Goal: Check status: Check status

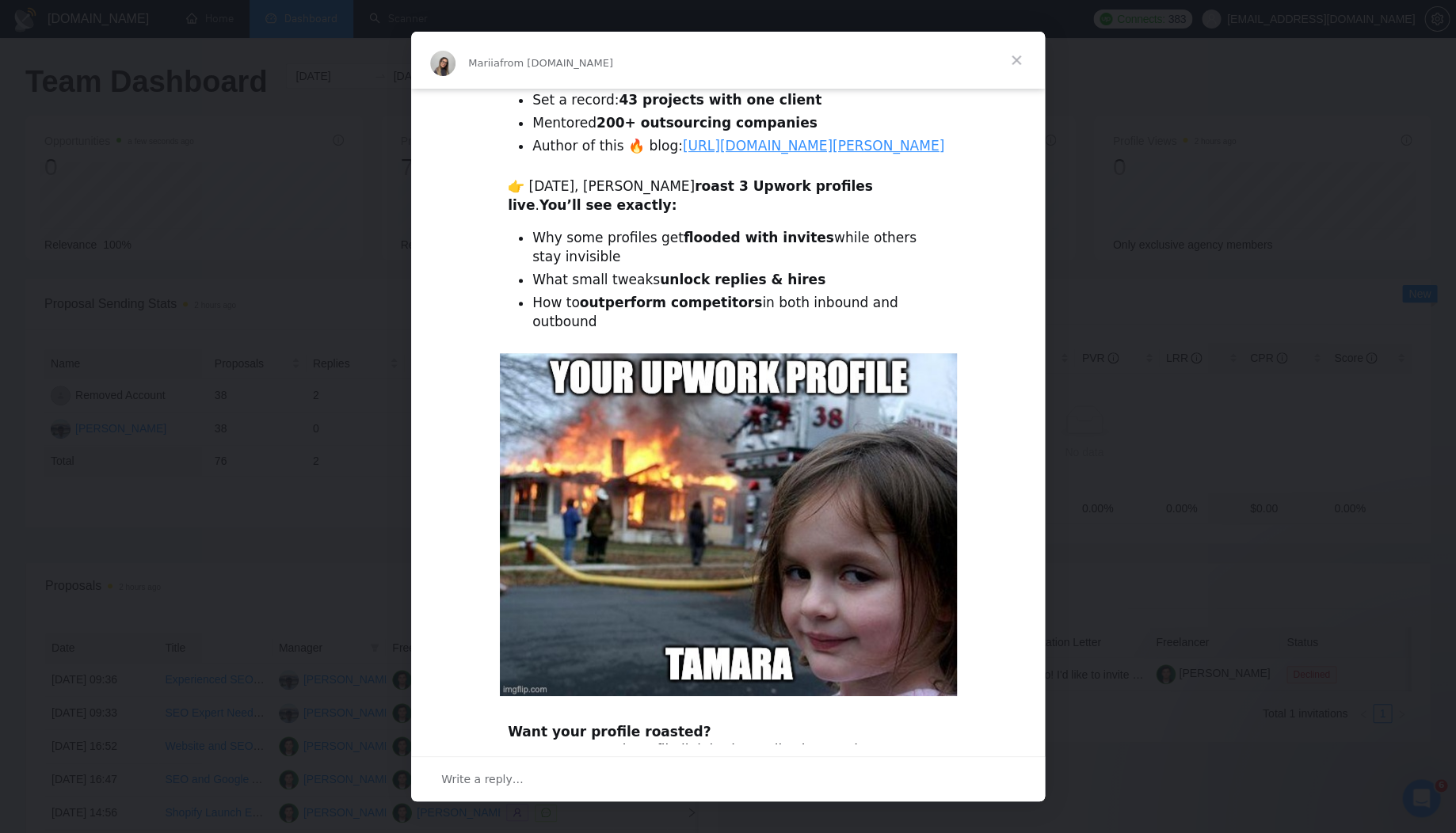
scroll to position [161, 0]
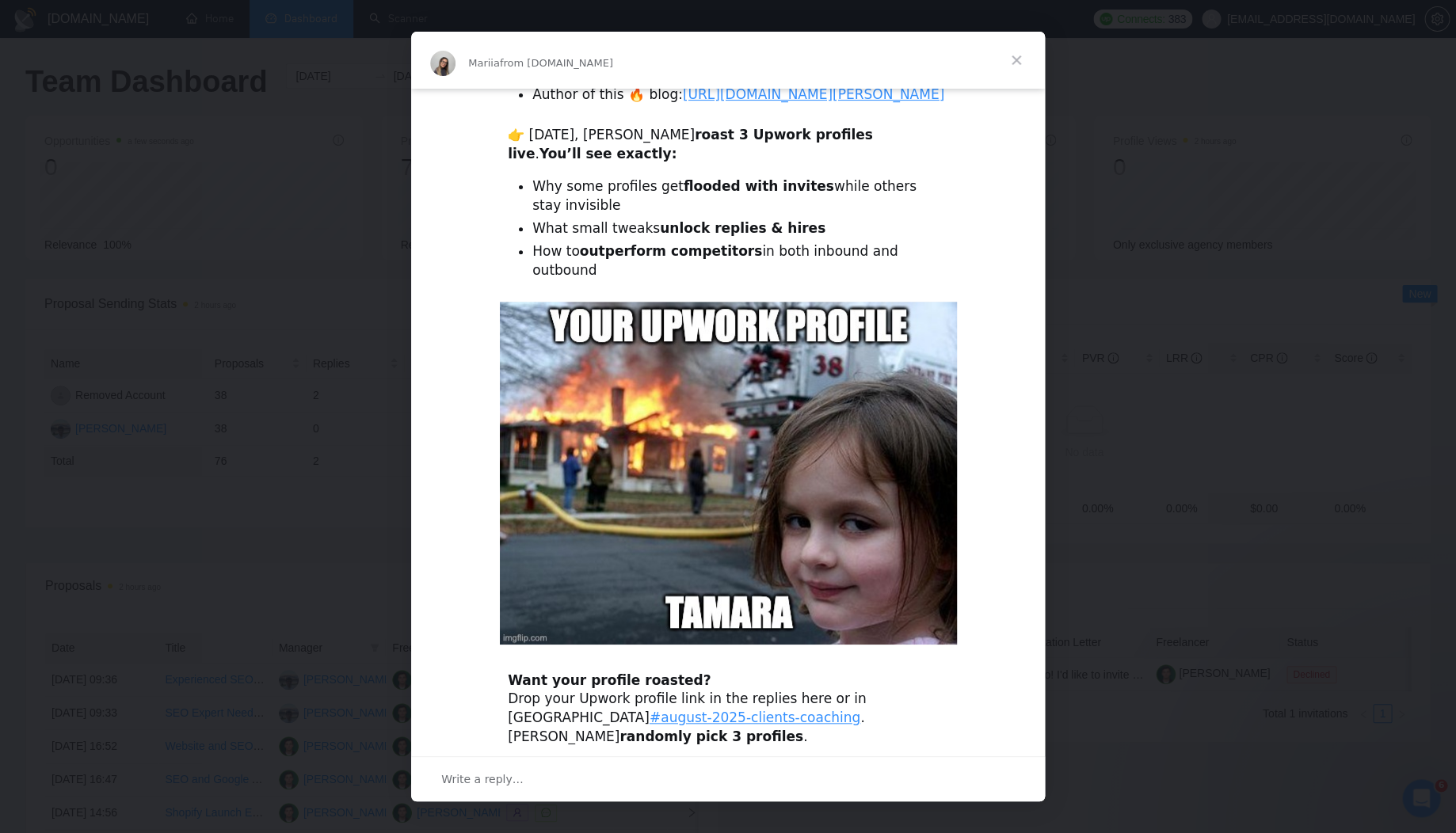
click at [1012, 56] on span "Close" at bounding box center [1016, 60] width 57 height 57
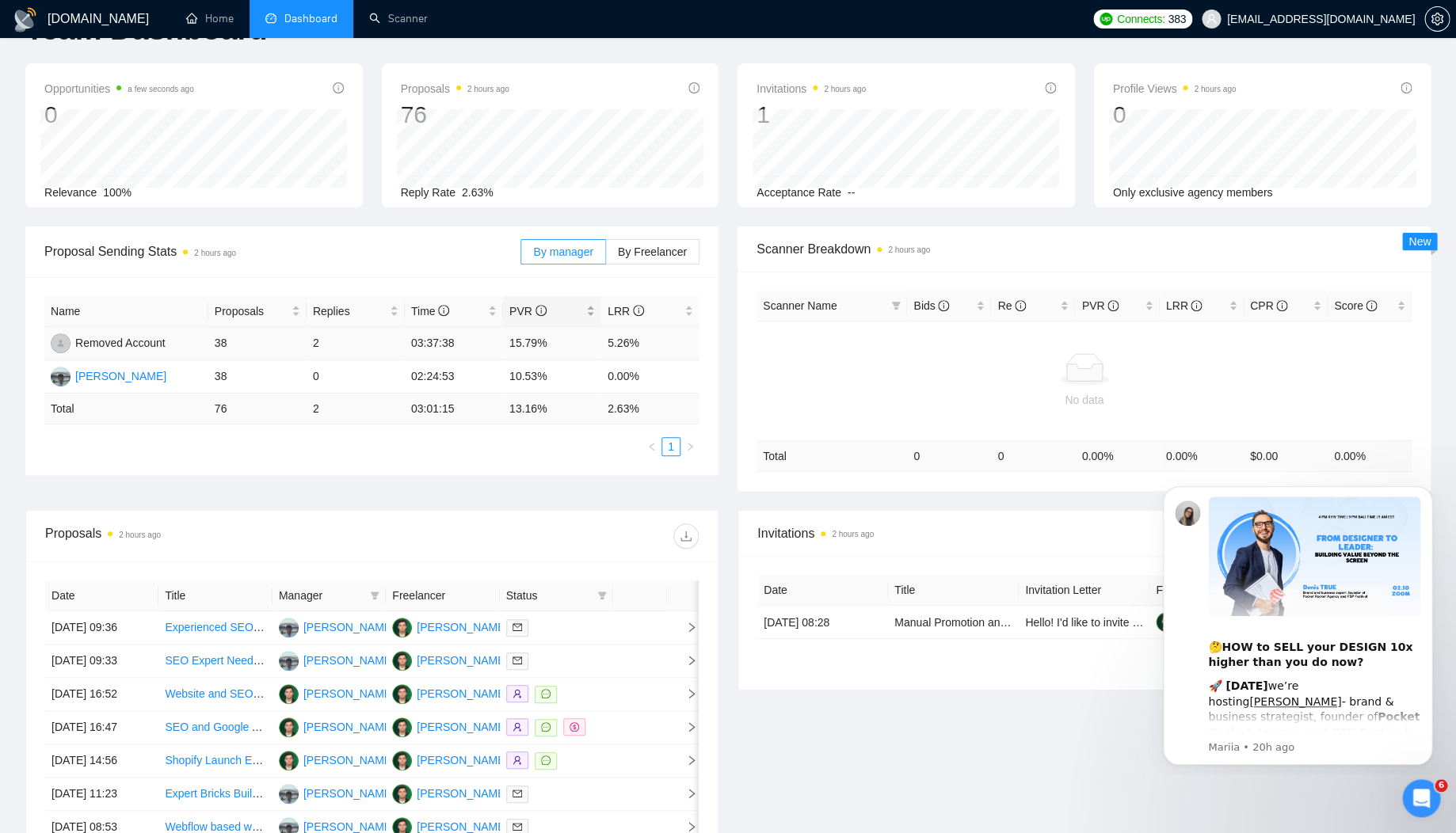
scroll to position [0, 0]
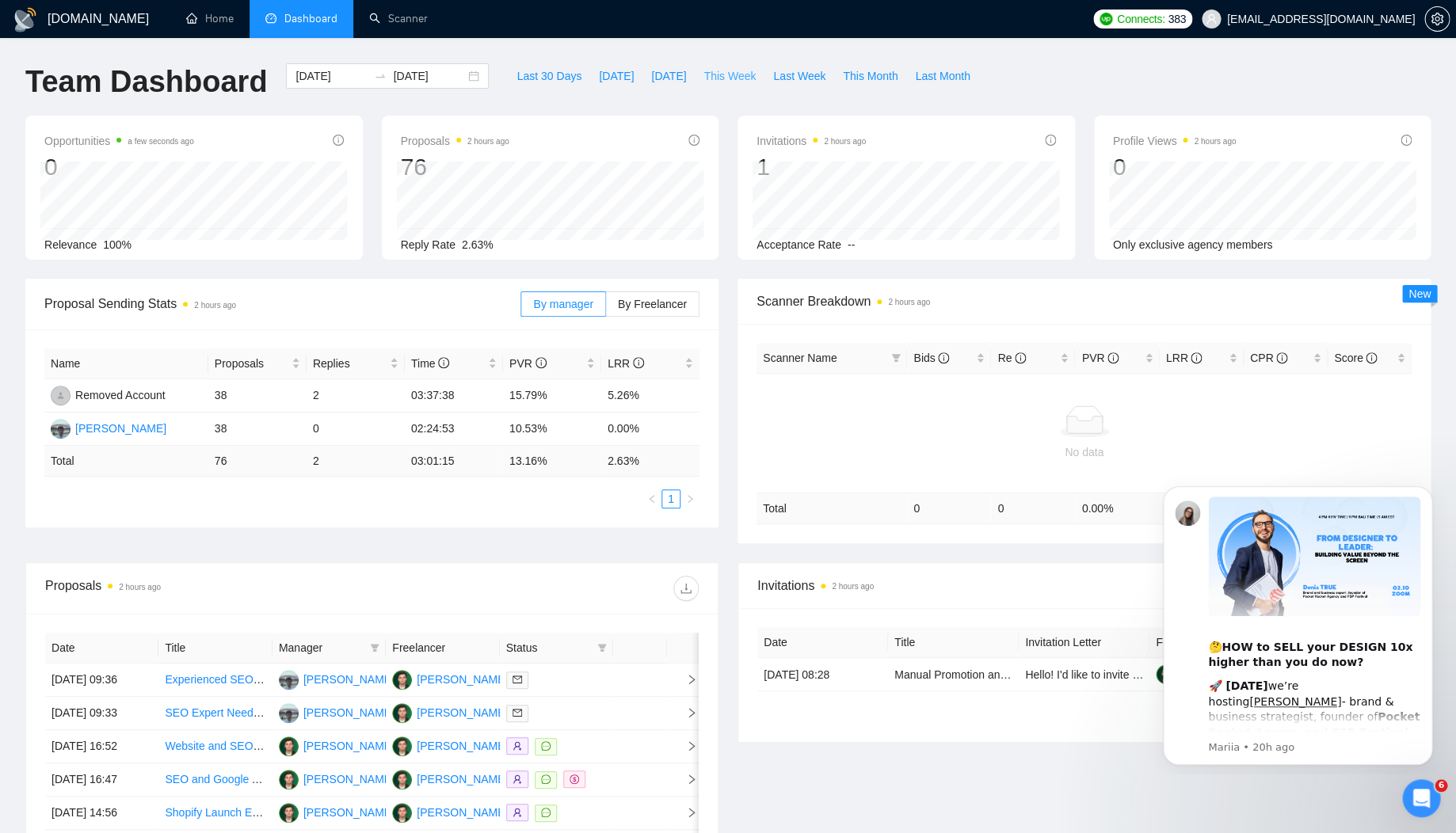
click at [712, 84] on span "This Week" at bounding box center [729, 76] width 52 height 18
type input "[DATE]"
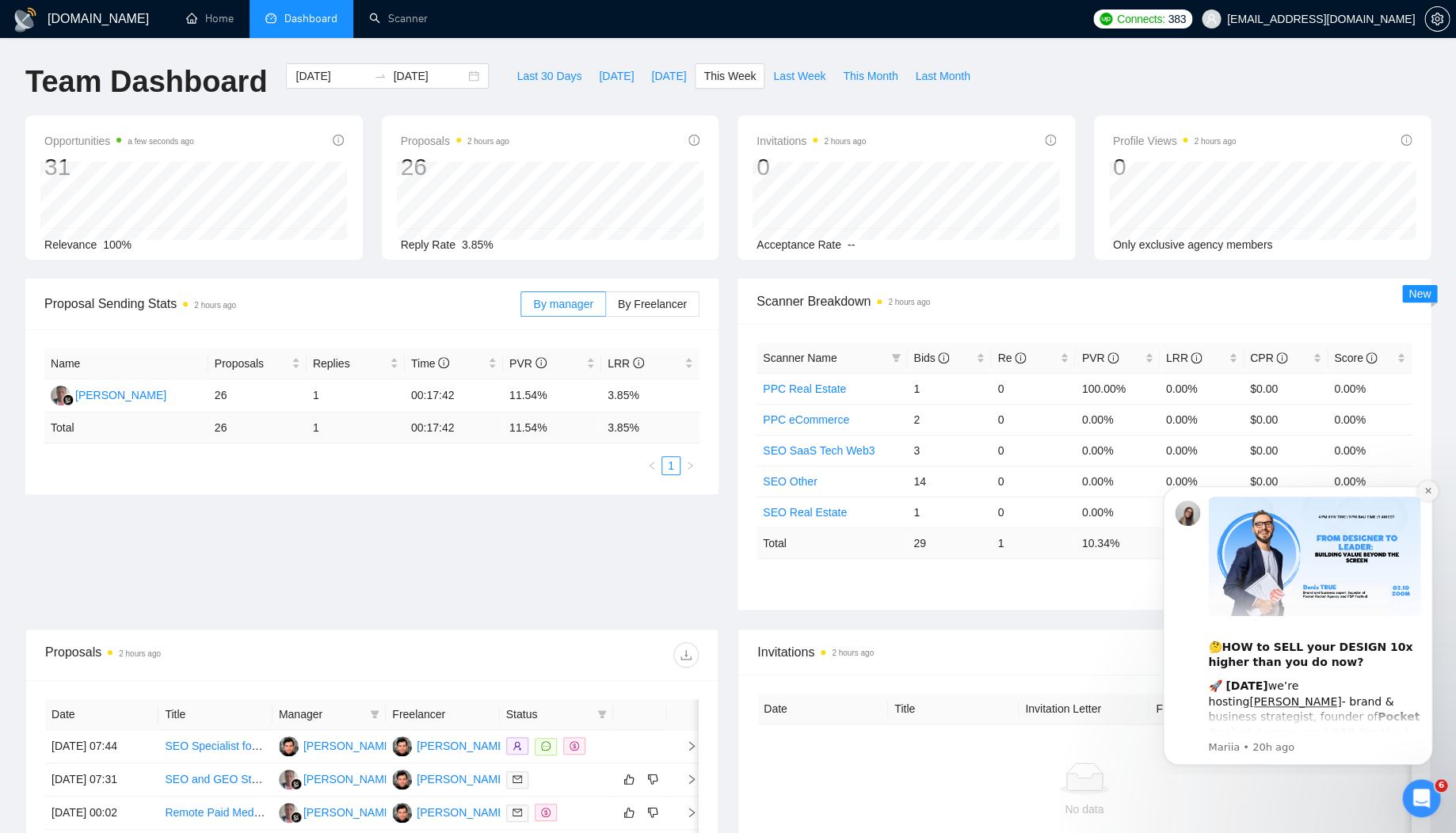
click at [1429, 494] on icon "Dismiss notification" at bounding box center [1427, 490] width 9 height 9
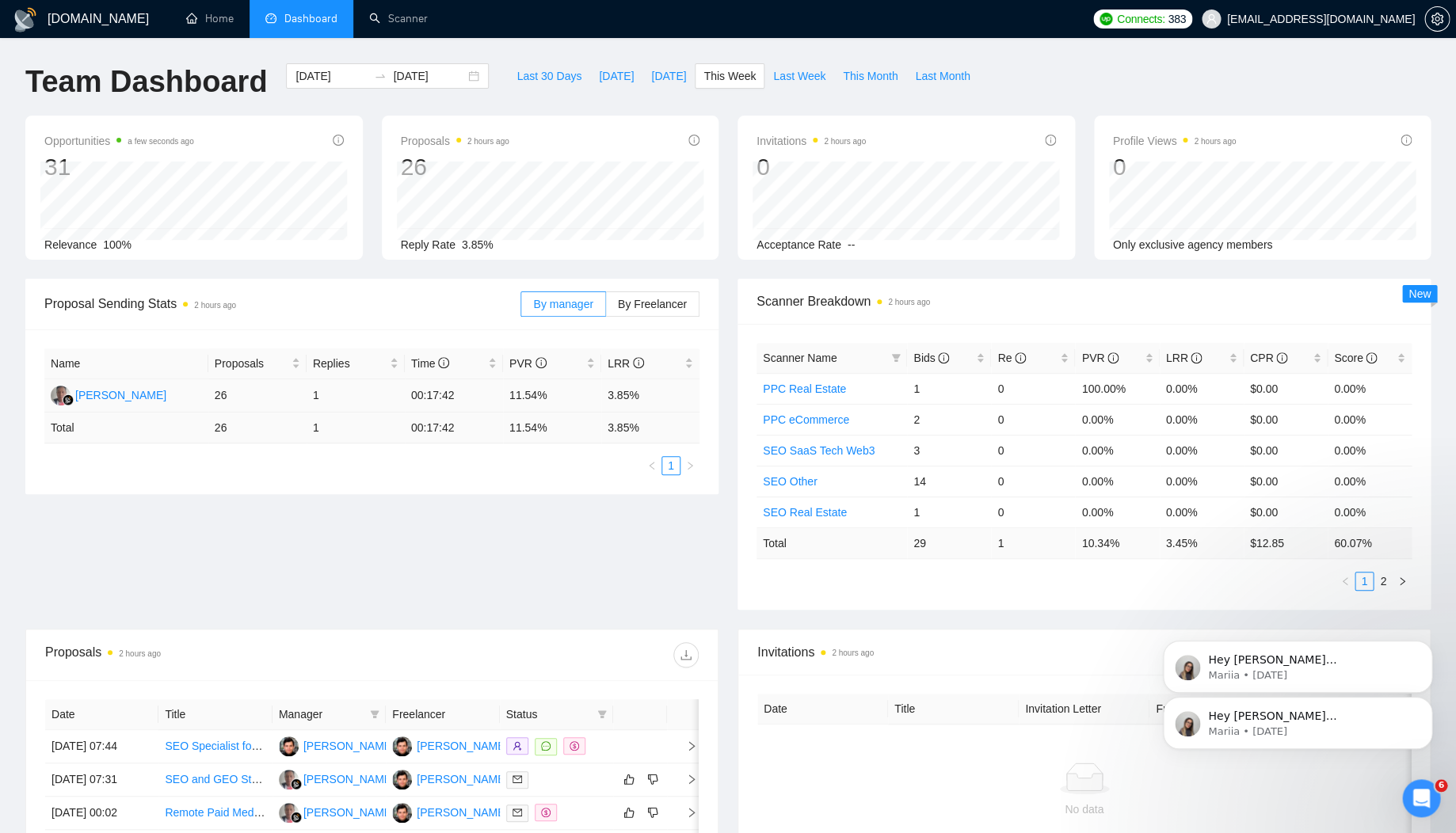
click at [321, 395] on td "1" at bounding box center [356, 396] width 98 height 34
click at [1383, 577] on link "2" at bounding box center [1383, 581] width 18 height 18
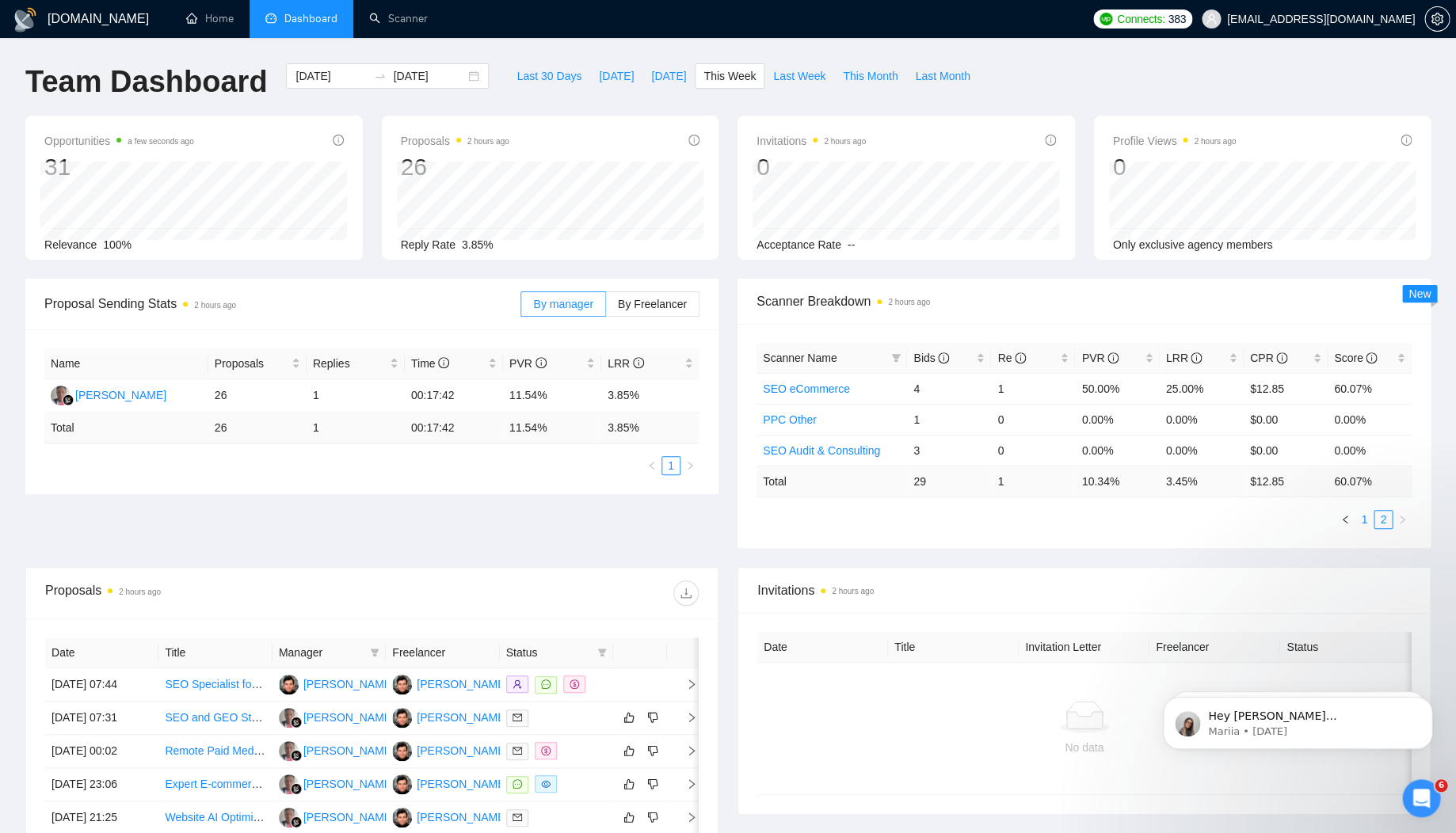
click at [1366, 511] on link "1" at bounding box center [1364, 519] width 18 height 18
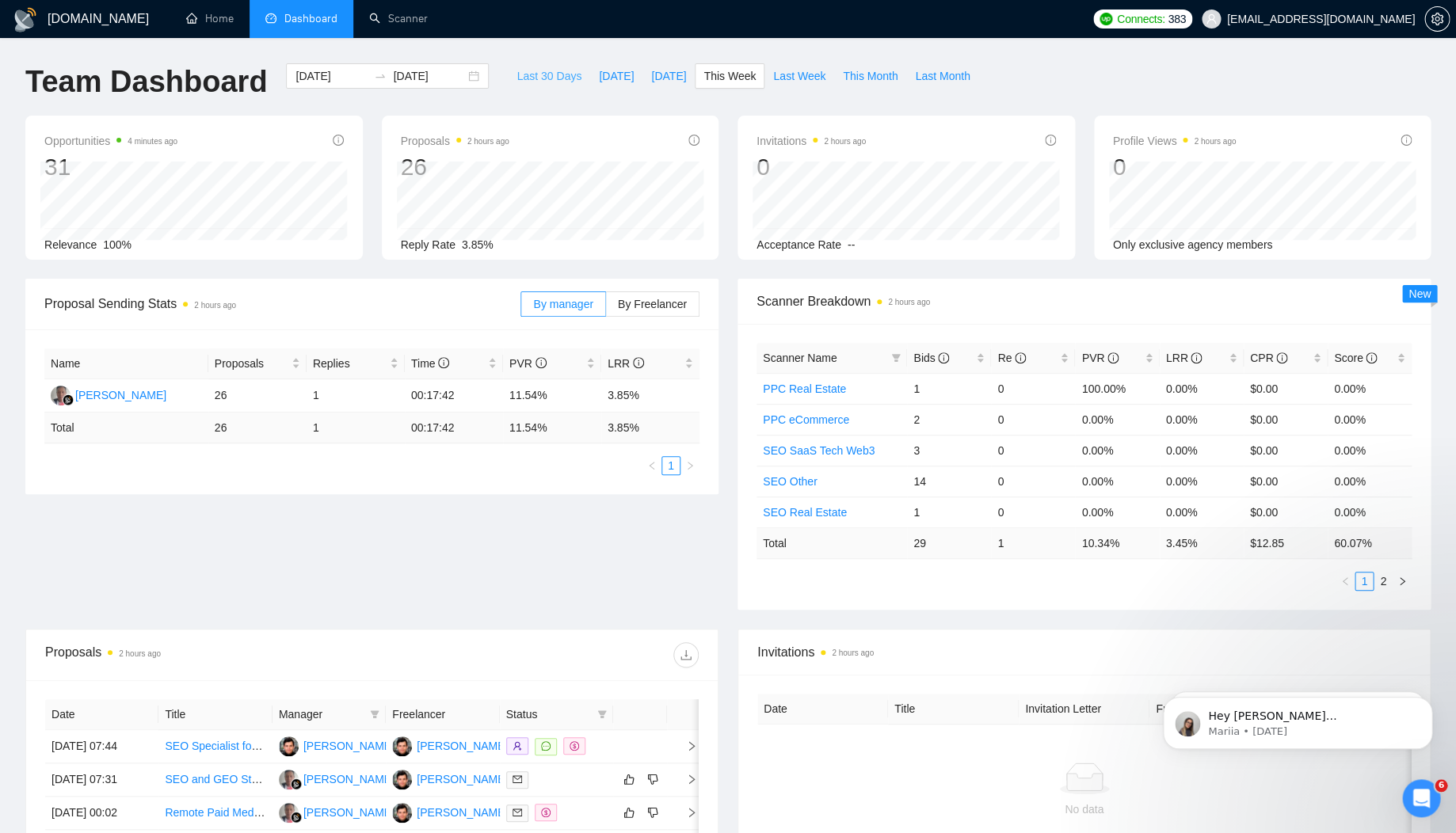
click at [540, 70] on span "Last 30 Days" at bounding box center [548, 76] width 65 height 18
type input "[DATE]"
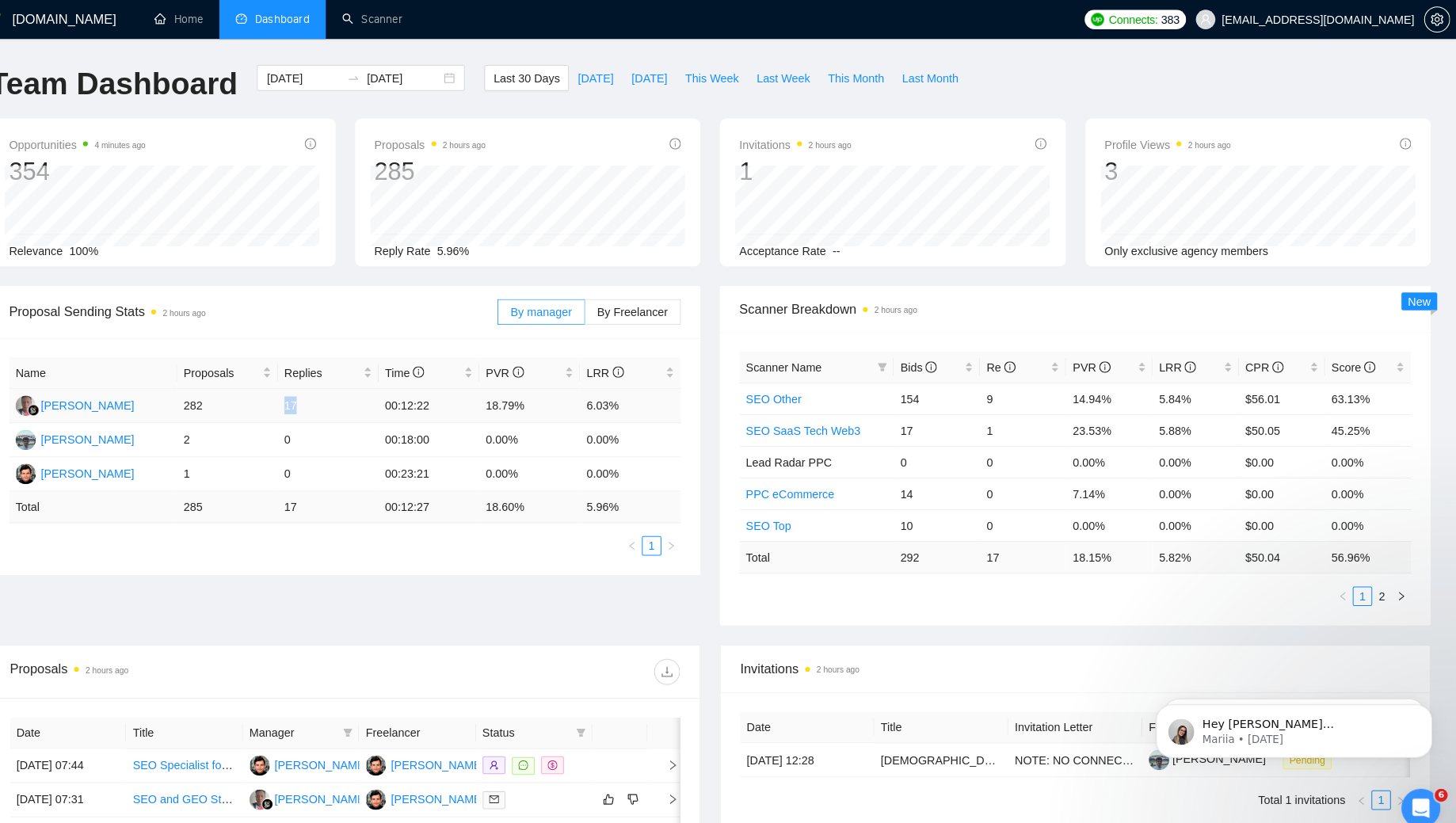
drag, startPoint x: 296, startPoint y: 393, endPoint x: 244, endPoint y: 386, distance: 52.5
click at [244, 386] on tr "[PERSON_NAME] 282 17 00:12:22 18.79% 6.03%" at bounding box center [372, 396] width 655 height 34
click at [408, 539] on ul "1" at bounding box center [372, 532] width 655 height 19
